Goal: Information Seeking & Learning: Learn about a topic

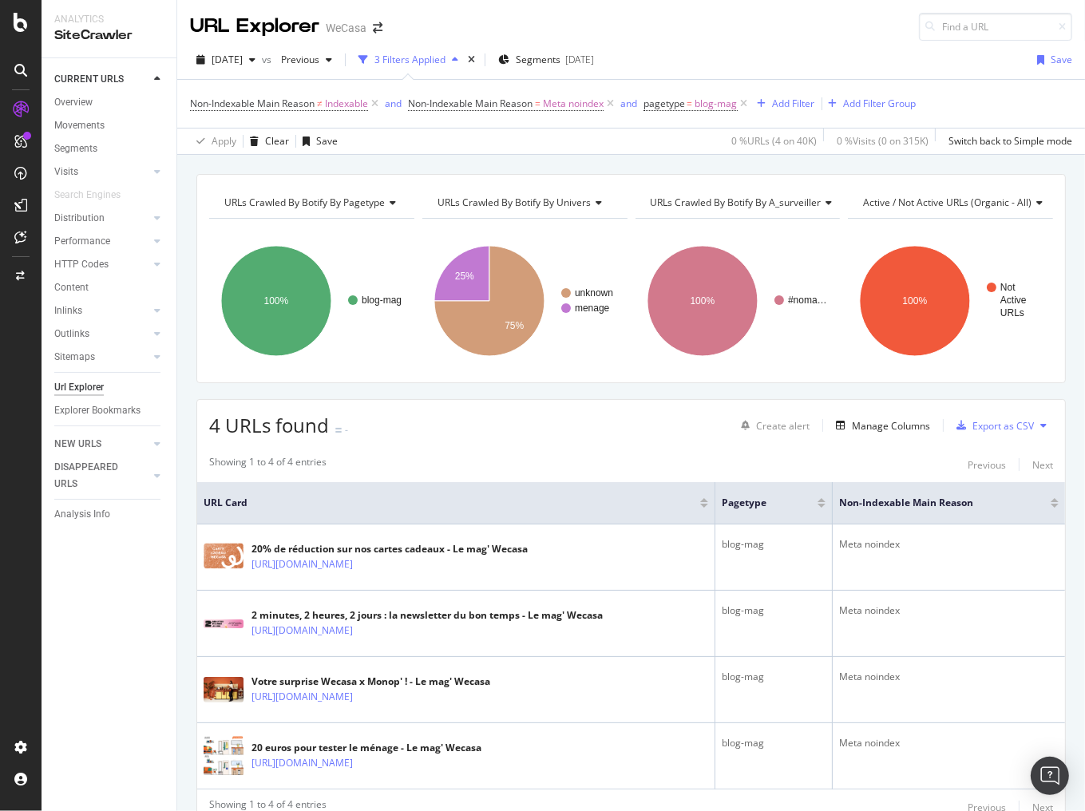
drag, startPoint x: 78, startPoint y: 109, endPoint x: 86, endPoint y: 113, distance: 8.9
click at [78, 109] on div "Overview" at bounding box center [73, 102] width 38 height 17
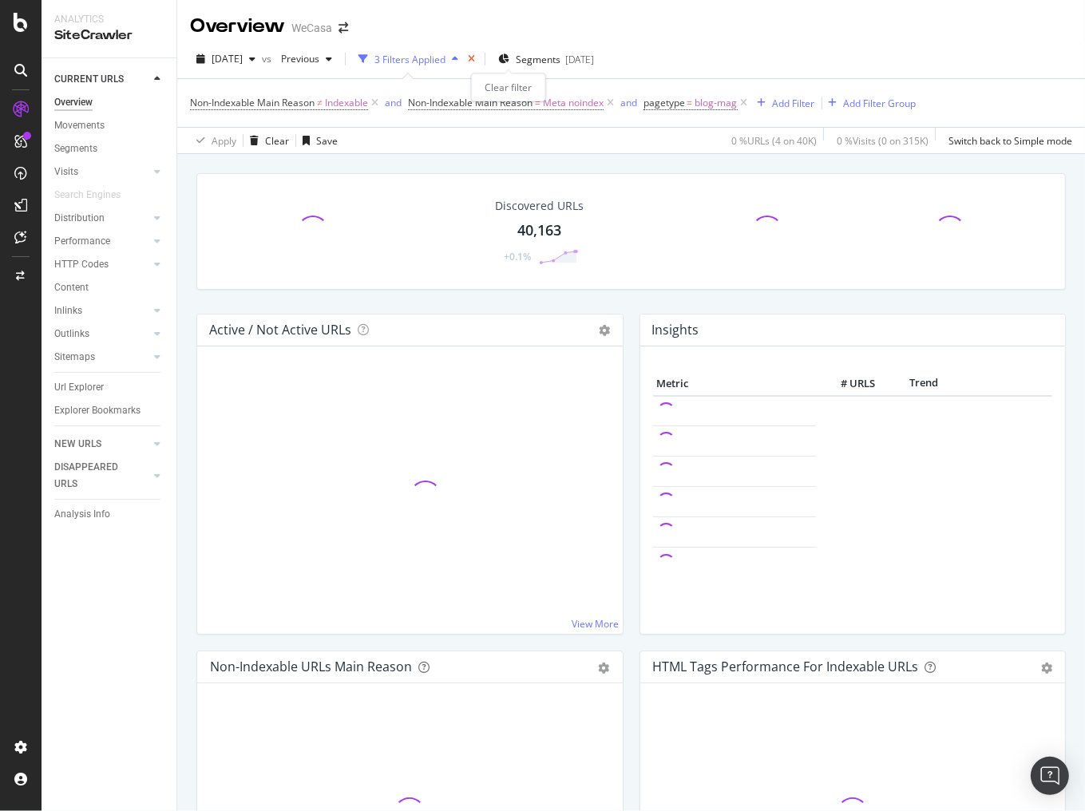
click at [475, 61] on icon "times" at bounding box center [471, 59] width 7 height 10
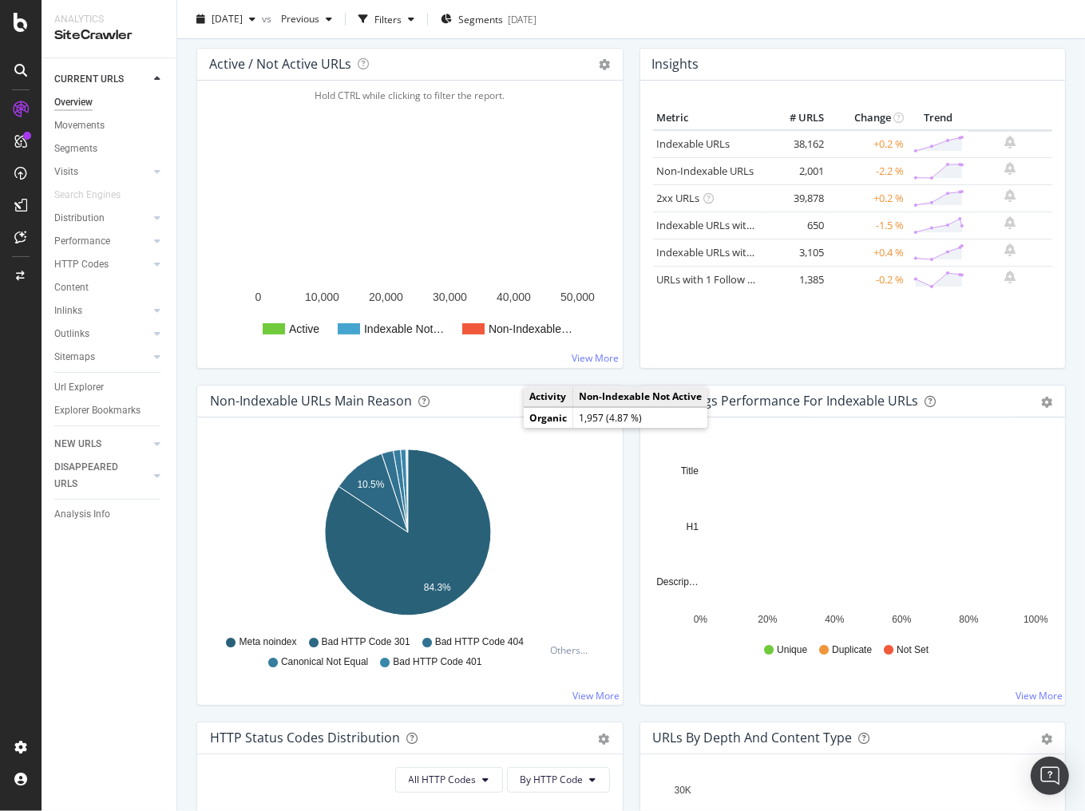
scroll to position [192, 0]
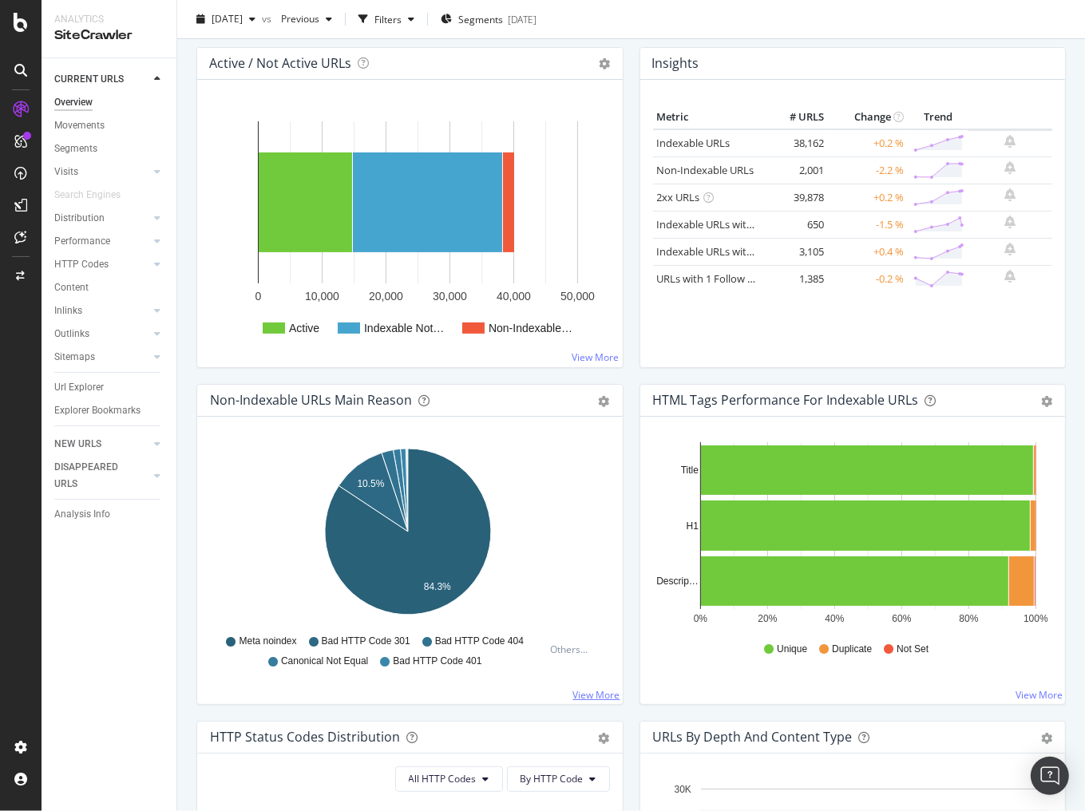
click at [591, 691] on link "View More" at bounding box center [596, 695] width 47 height 14
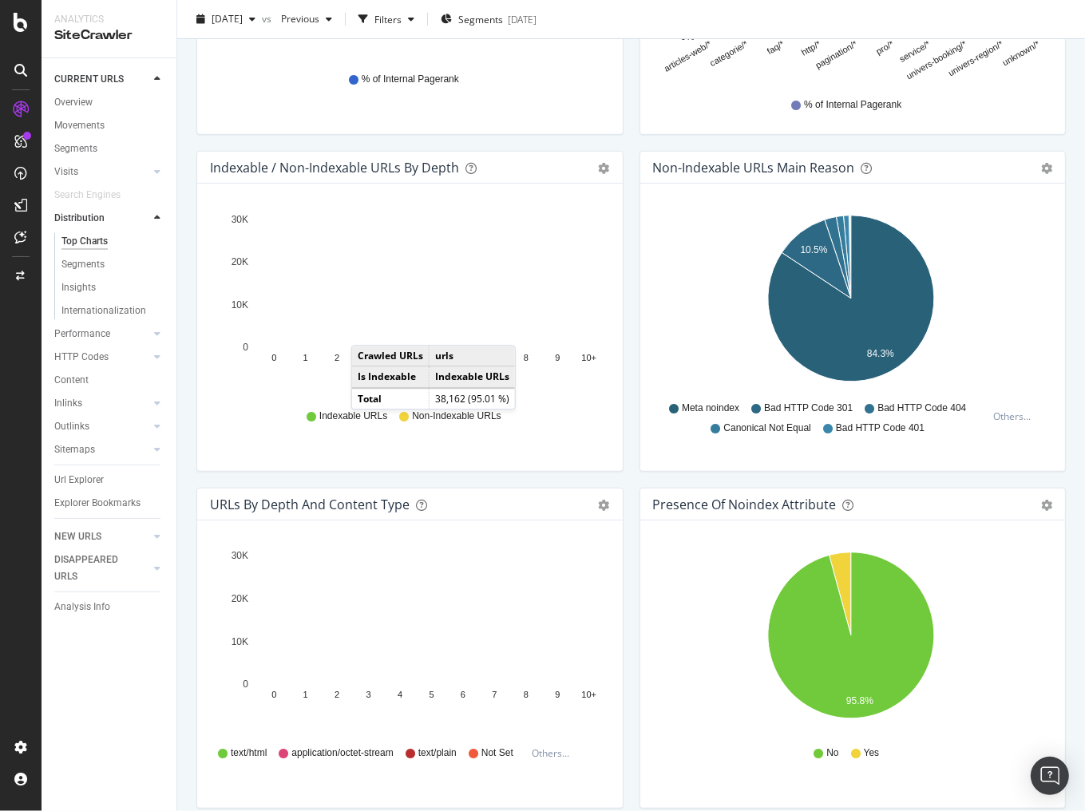
scroll to position [702, 0]
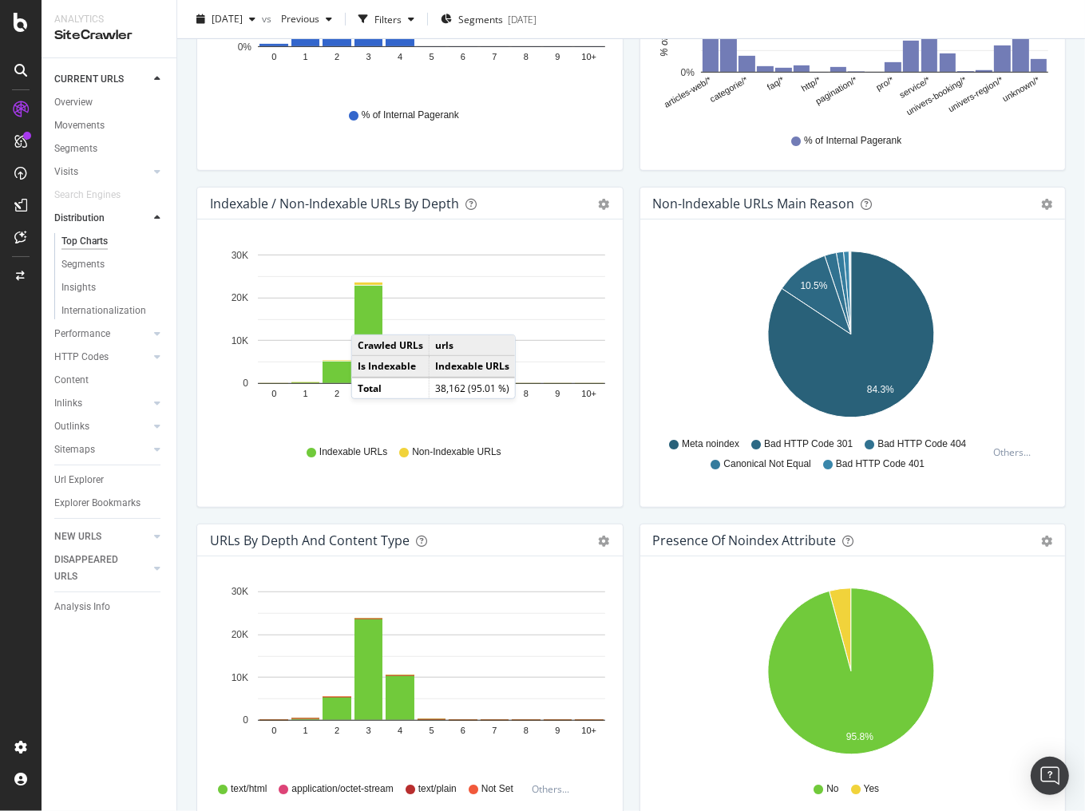
click at [1028, 202] on div "Pie Table Export as CSV Add to Custom Report" at bounding box center [1038, 204] width 27 height 16
click at [1041, 204] on icon "gear" at bounding box center [1046, 204] width 11 height 11
click at [934, 271] on span "Table" at bounding box center [991, 265] width 145 height 22
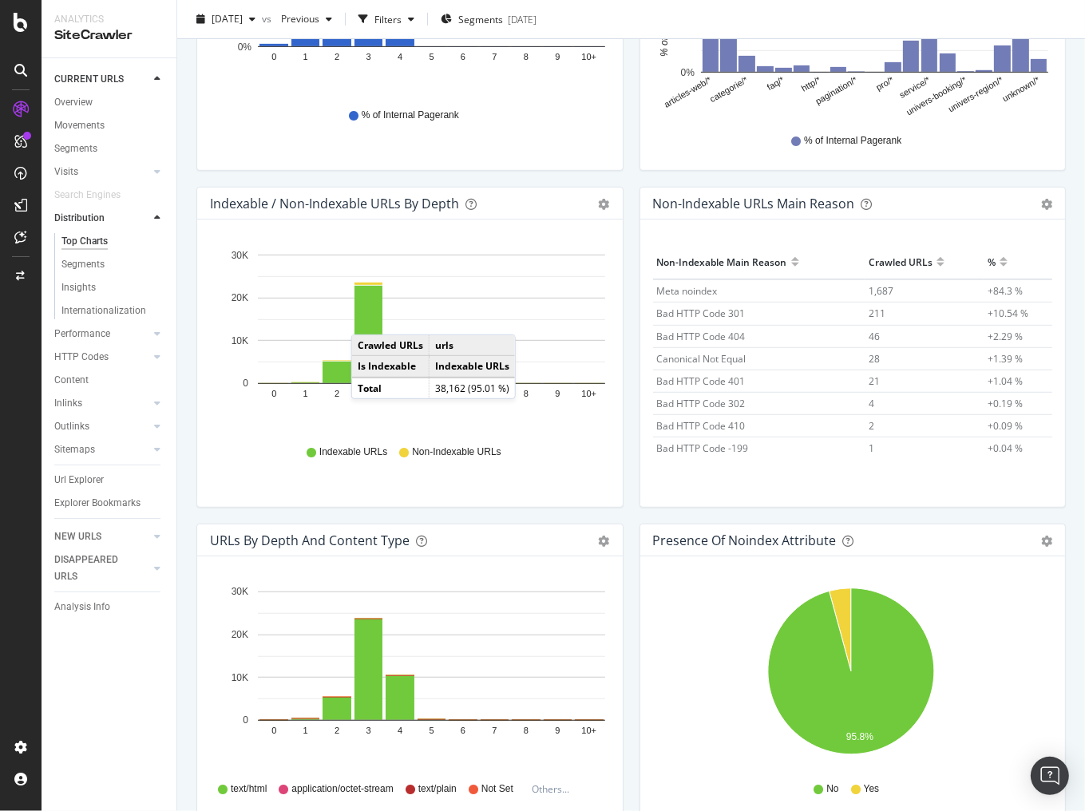
scroll to position [23, 0]
click at [868, 420] on span "1" at bounding box center [871, 425] width 6 height 14
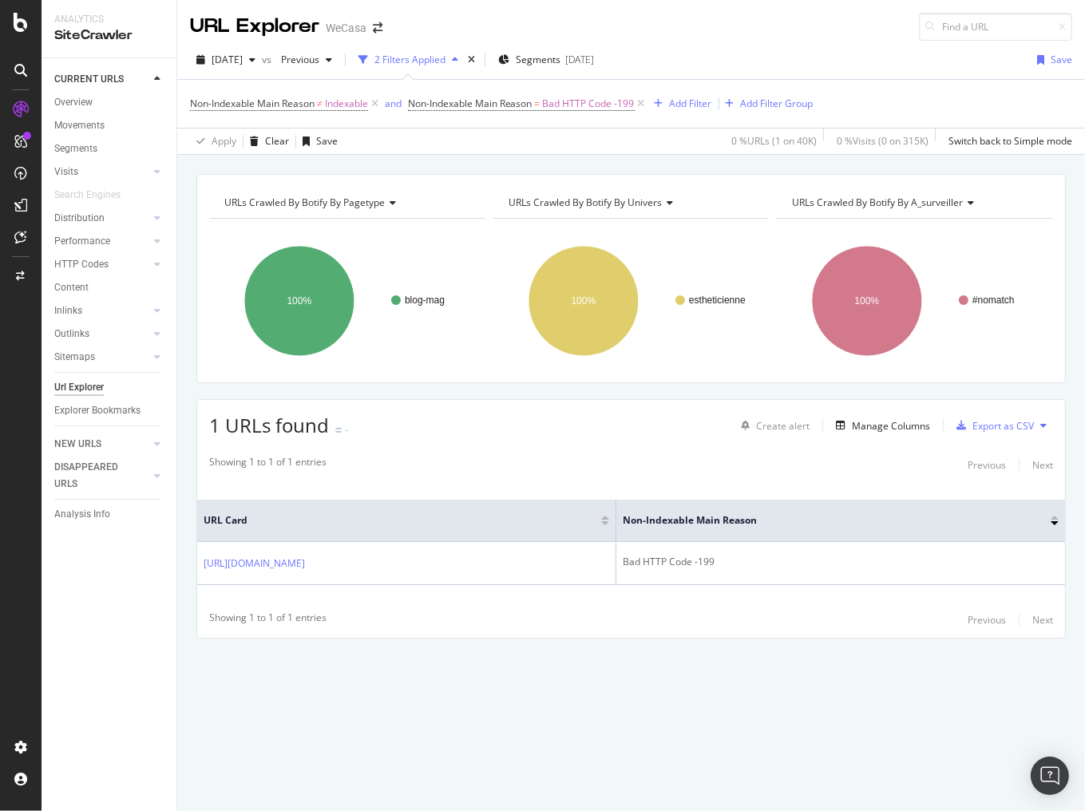
drag, startPoint x: 762, startPoint y: 676, endPoint x: 756, endPoint y: 667, distance: 10.9
click at [745, 677] on div "URLs Crawled By Botify By pagetype Chart (by Value) Table Expand Export as CSV …" at bounding box center [630, 434] width 907 height 520
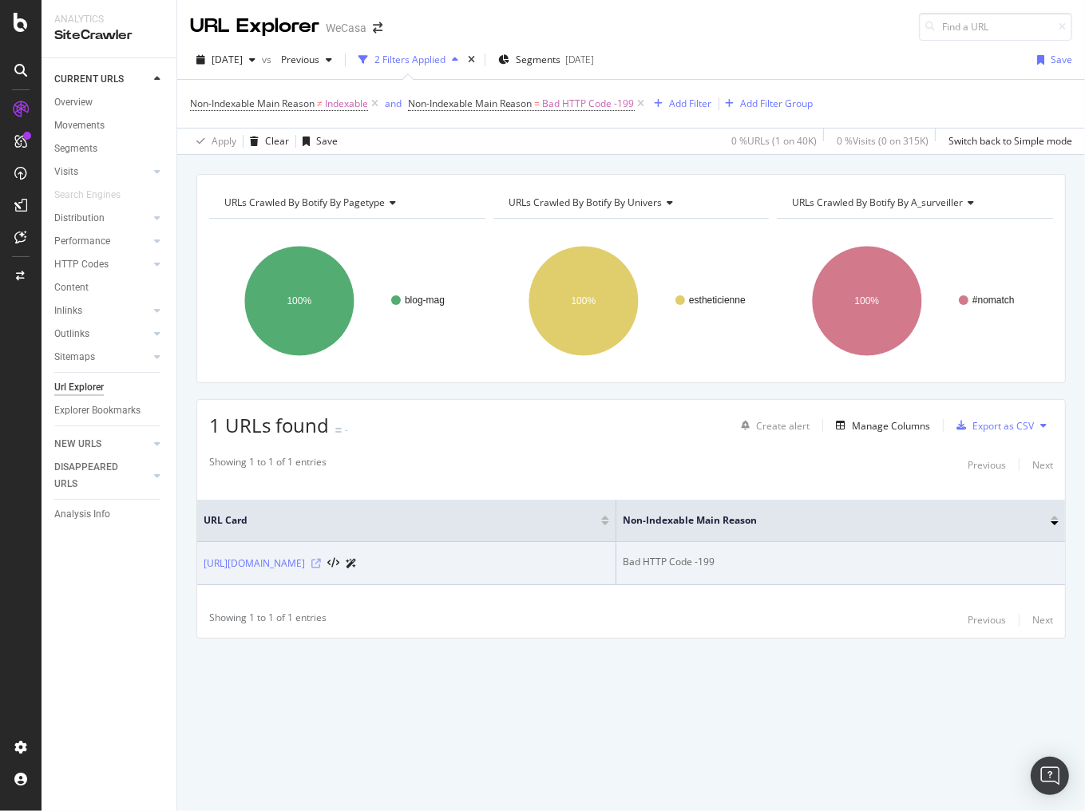
click at [321, 562] on icon at bounding box center [316, 564] width 10 height 10
